Goal: Navigation & Orientation: Find specific page/section

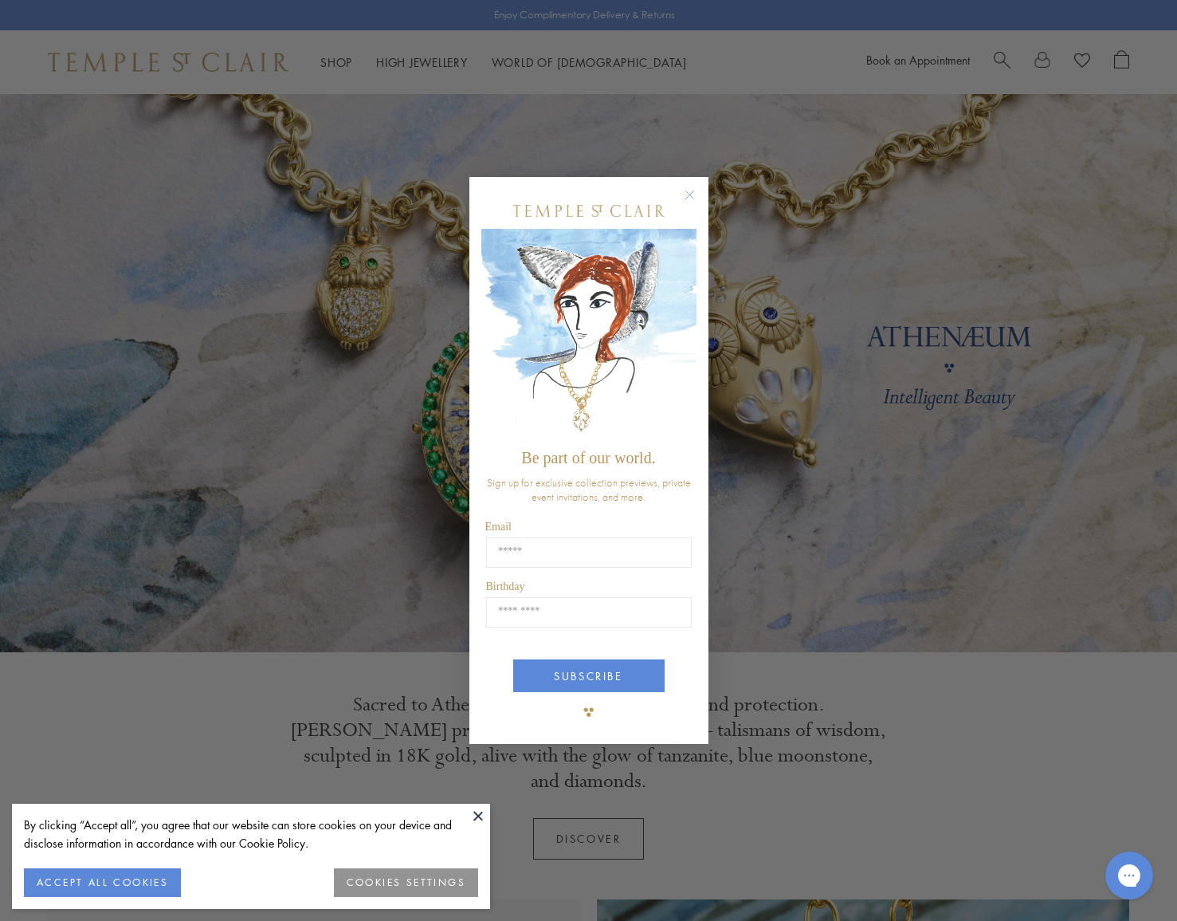
click at [689, 193] on circle "Close dialog" at bounding box center [689, 194] width 19 height 19
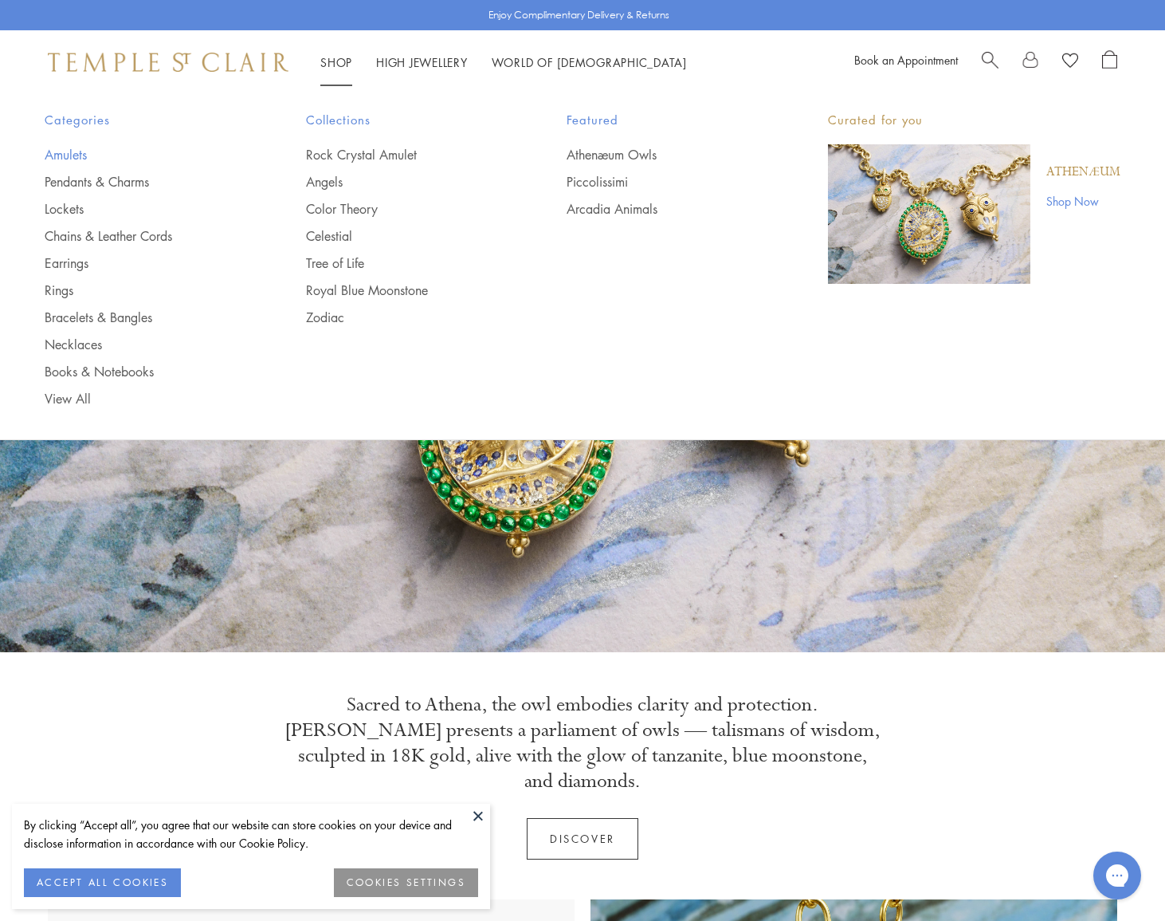
click at [66, 156] on link "Amulets" at bounding box center [144, 155] width 198 height 18
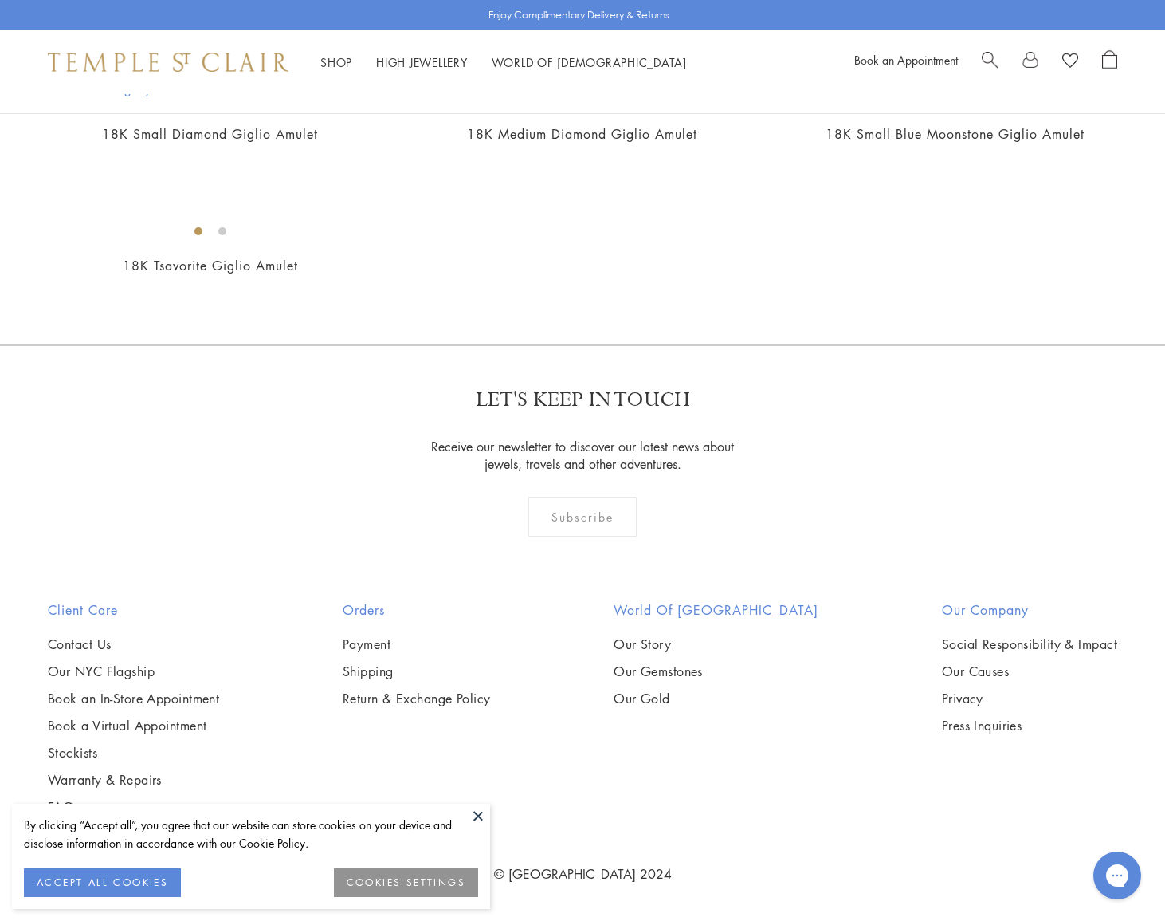
scroll to position [10426, 0]
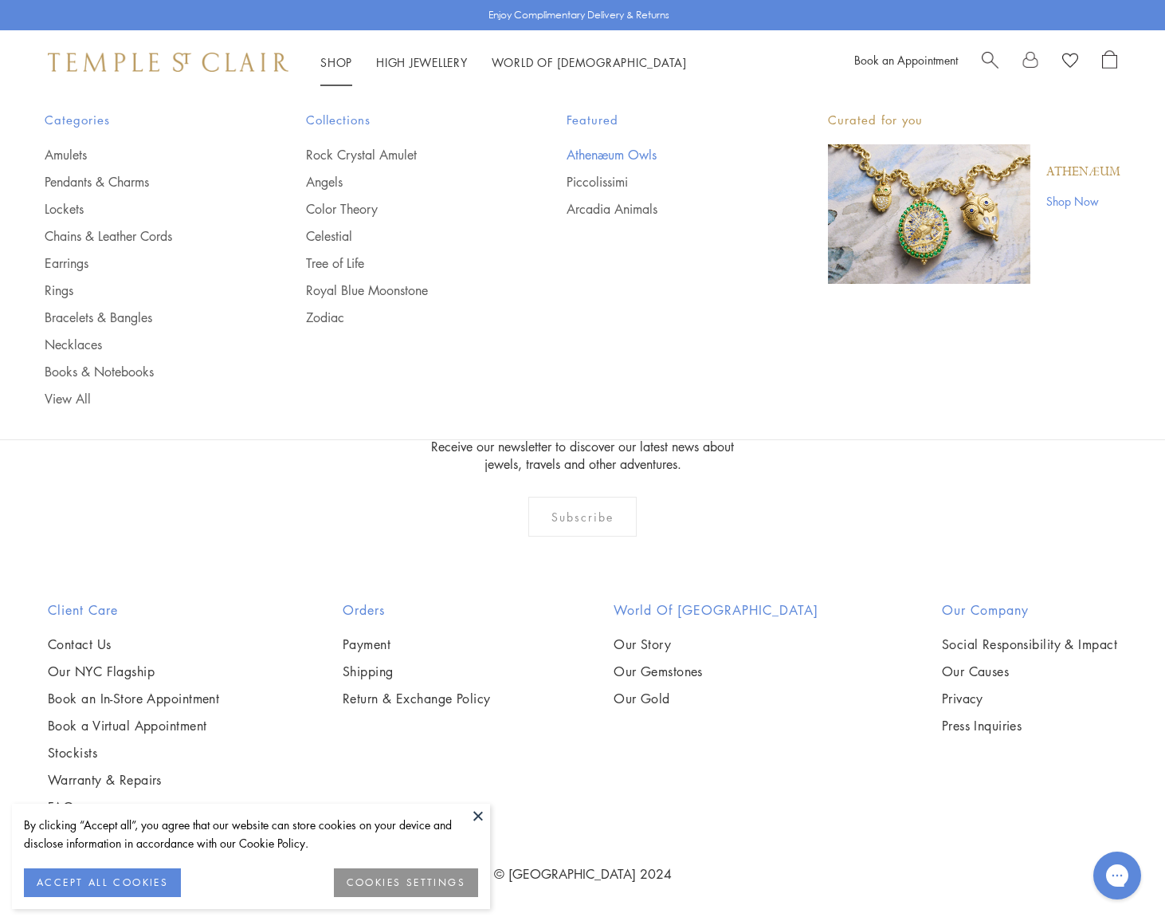
click at [629, 153] on link "Athenæum Owls" at bounding box center [666, 155] width 198 height 18
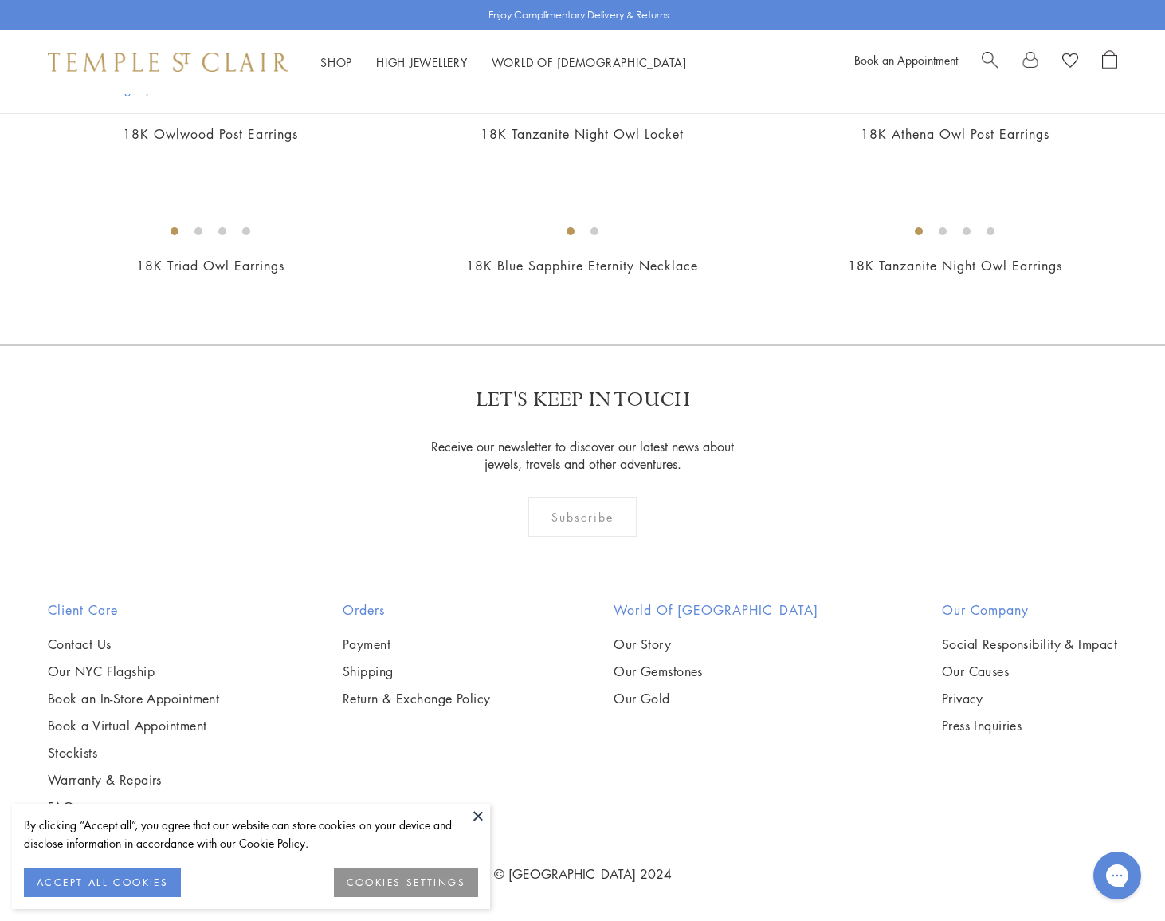
scroll to position [2600, 0]
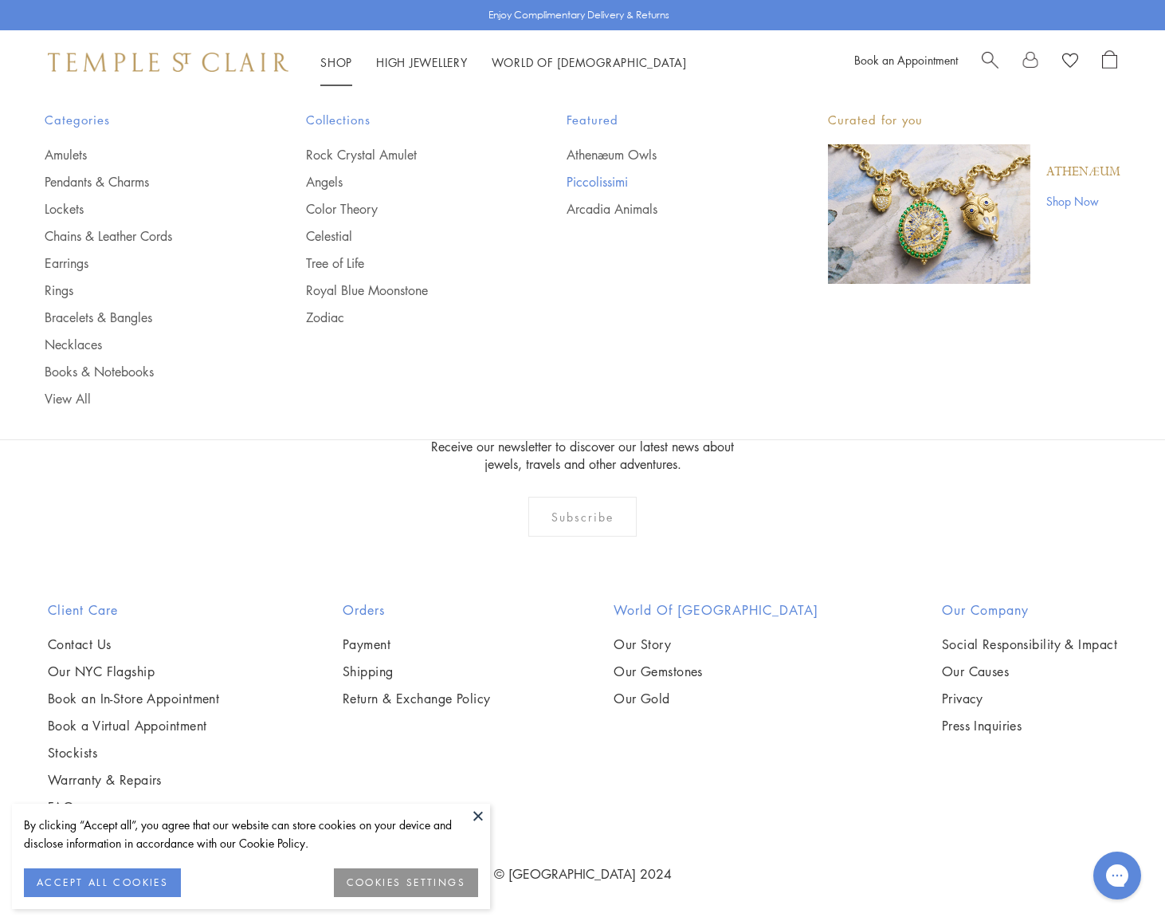
click at [589, 184] on link "Piccolissimi" at bounding box center [666, 182] width 198 height 18
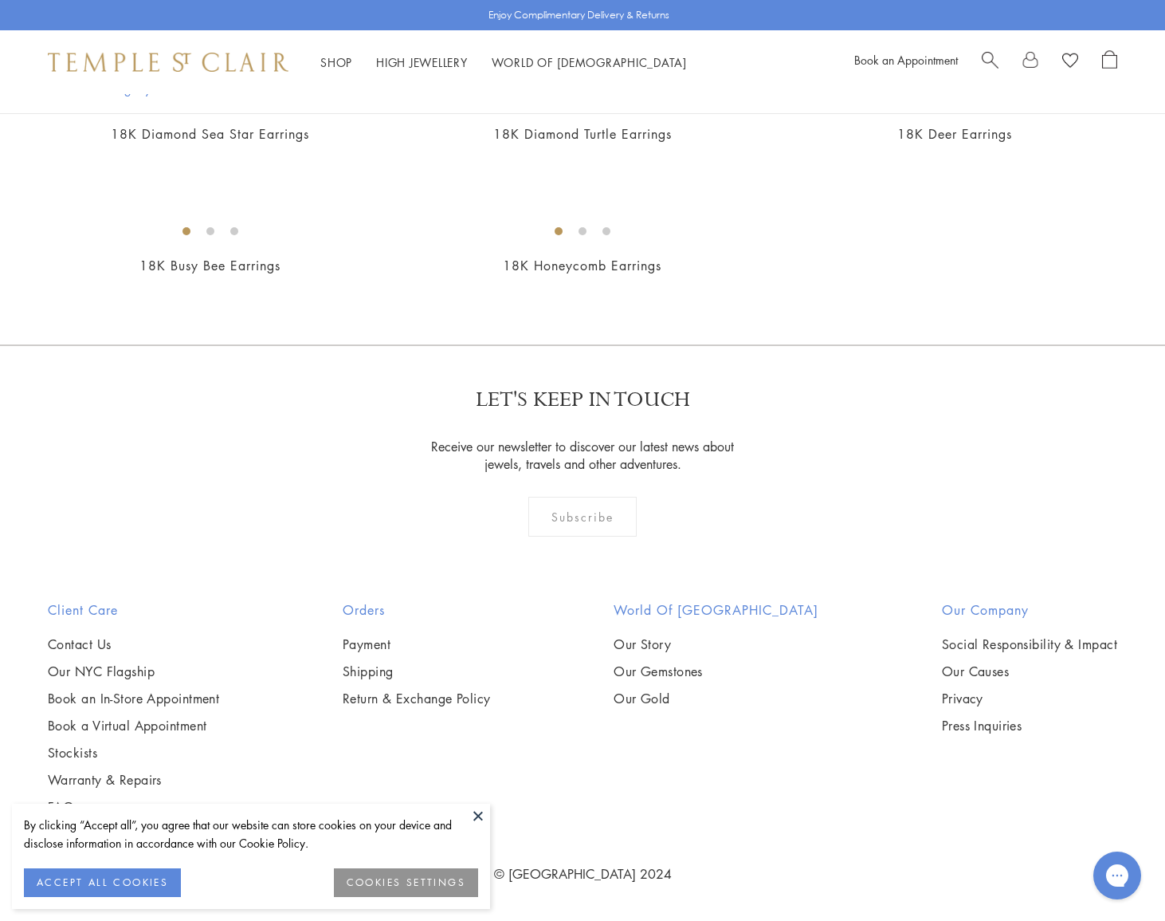
scroll to position [3656, 0]
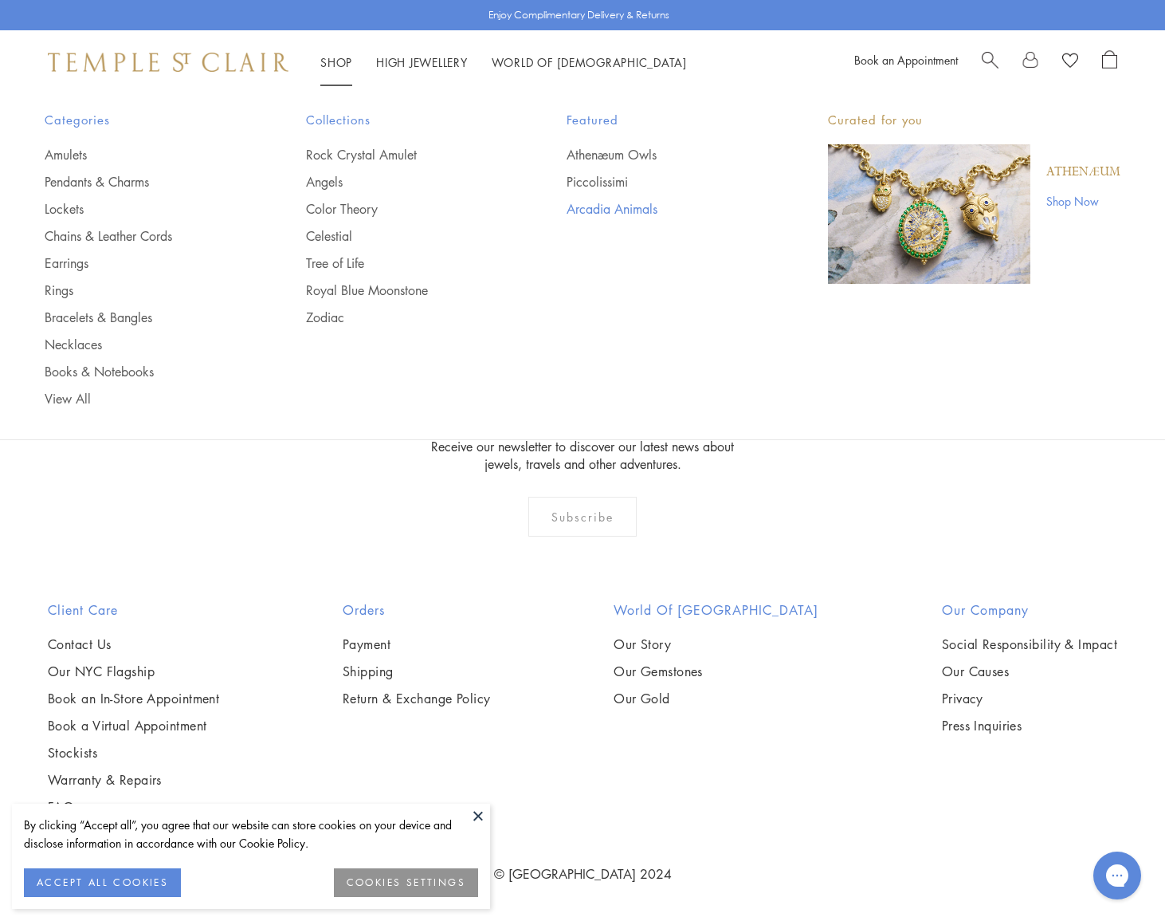
click at [597, 209] on link "Arcadia Animals" at bounding box center [666, 209] width 198 height 18
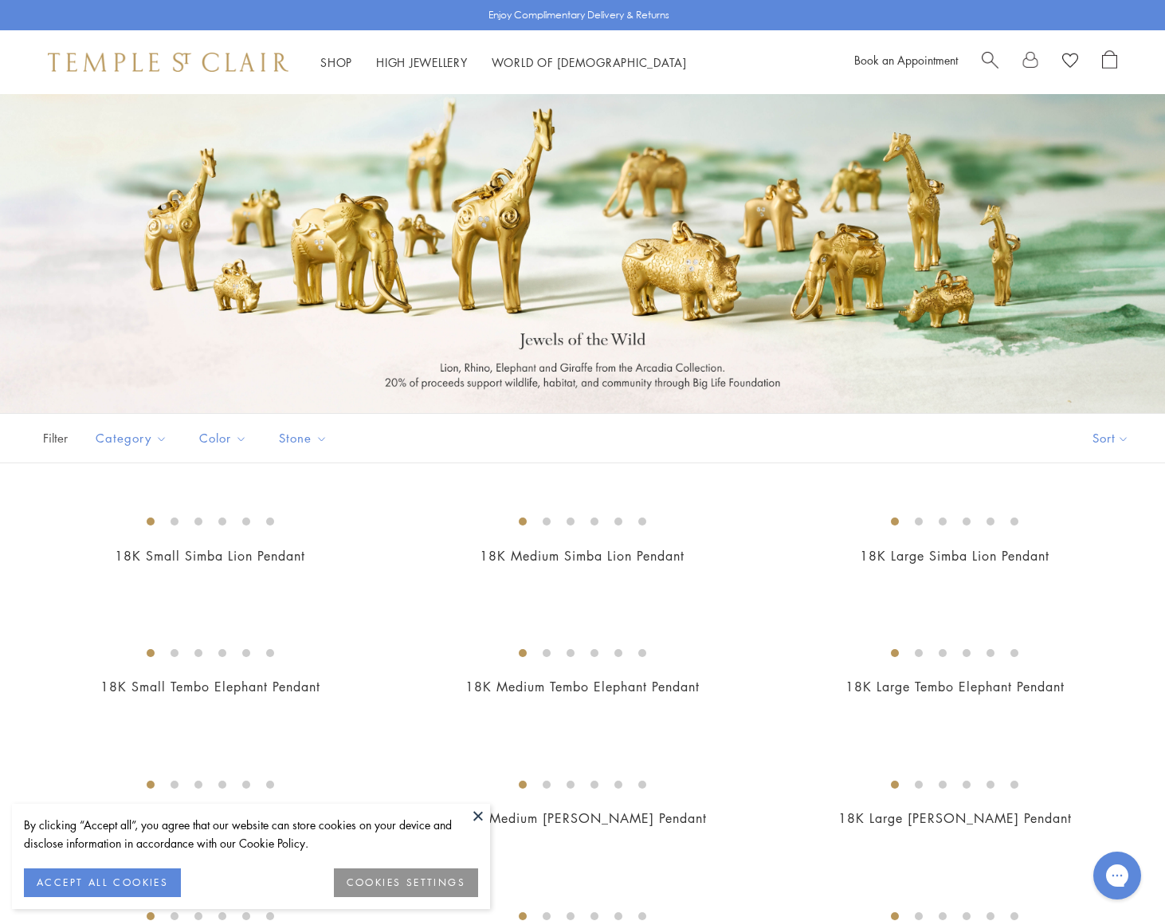
click at [411, 383] on div at bounding box center [582, 253] width 1165 height 319
click at [414, 376] on div at bounding box center [582, 253] width 1165 height 319
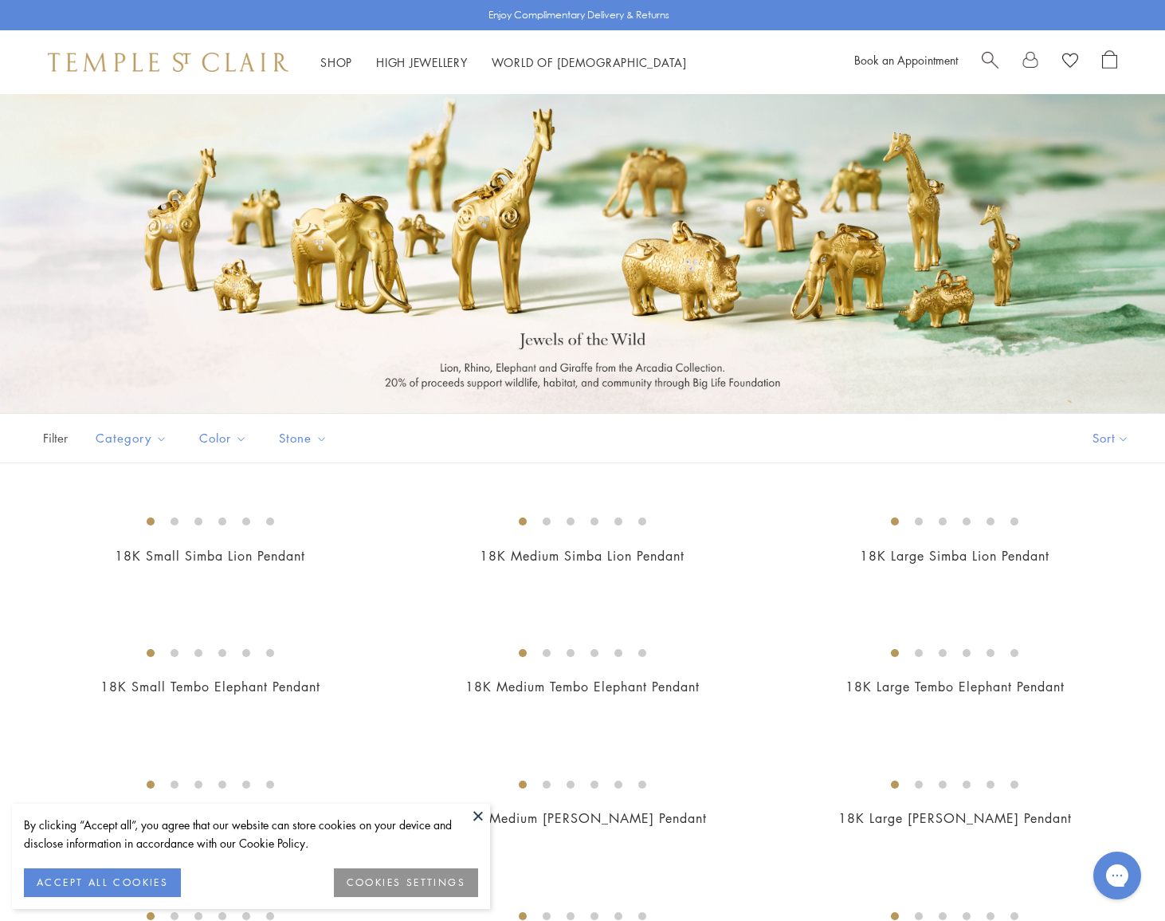
drag, startPoint x: 373, startPoint y: 382, endPoint x: 716, endPoint y: 376, distance: 342.8
click at [675, 378] on div at bounding box center [582, 253] width 1165 height 319
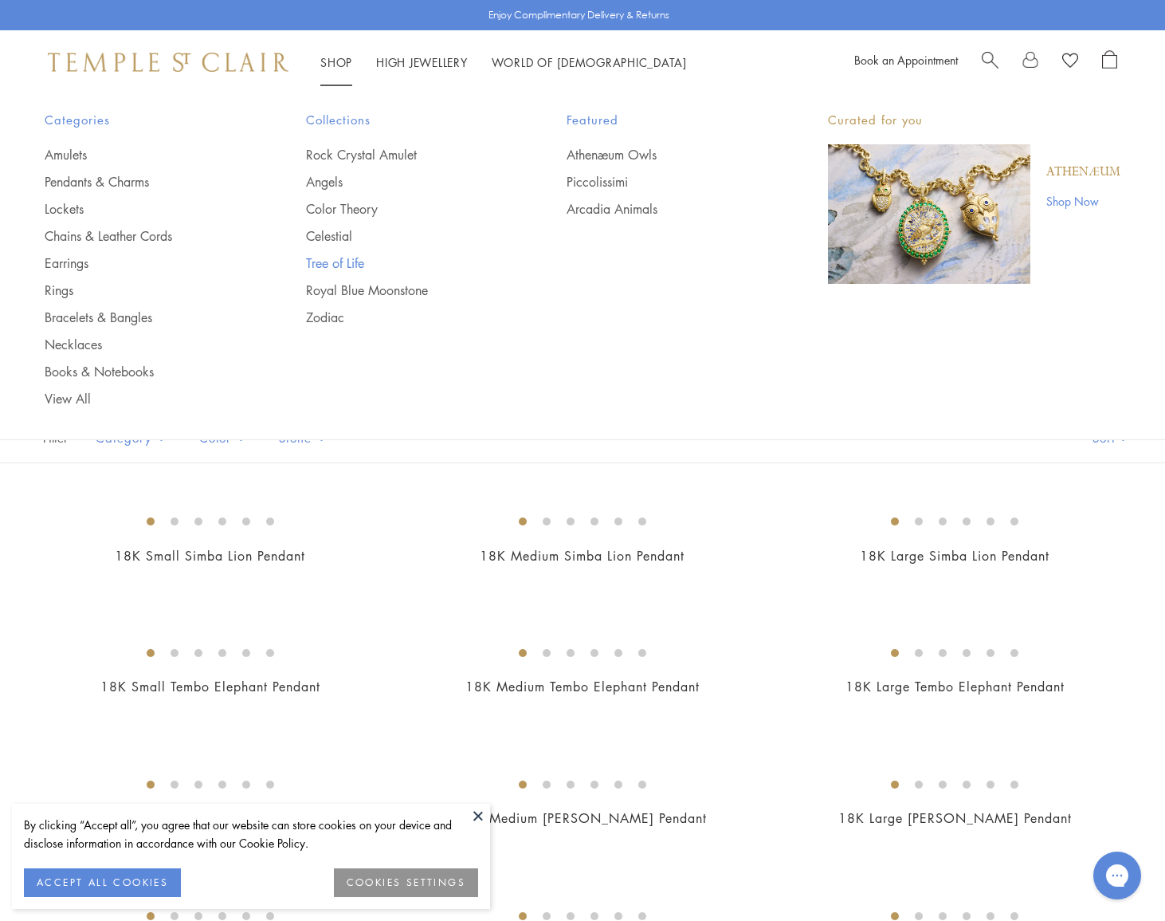
click at [324, 259] on link "Tree of Life" at bounding box center [405, 263] width 198 height 18
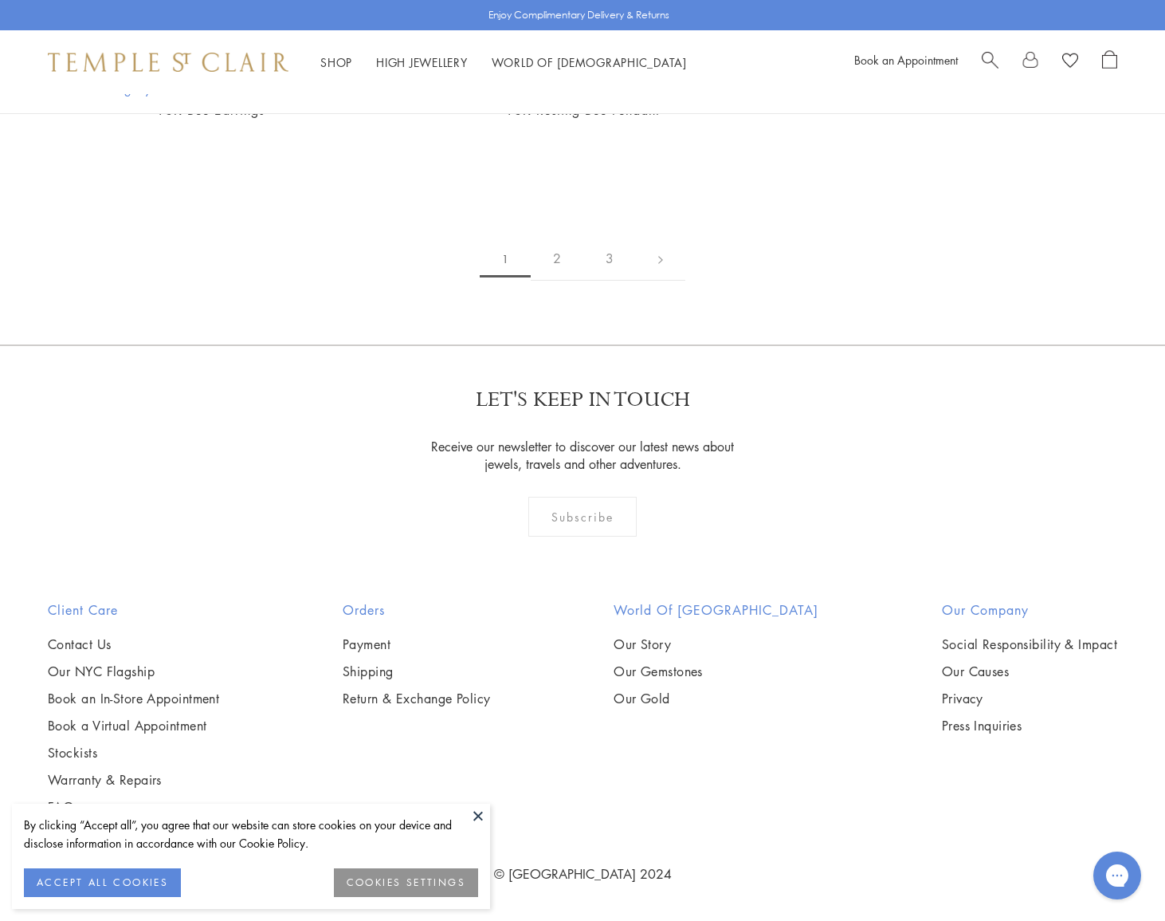
scroll to position [10091, 0]
